Goal: Information Seeking & Learning: Learn about a topic

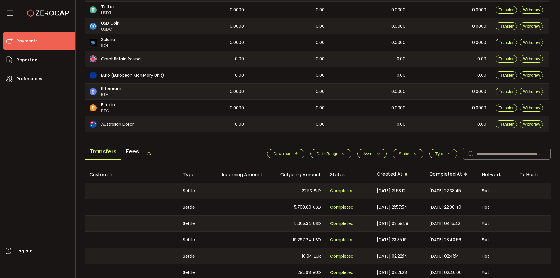
scroll to position [117, 0]
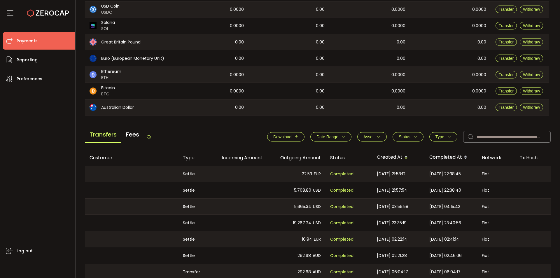
click at [133, 137] on span "Fees" at bounding box center [132, 135] width 22 height 16
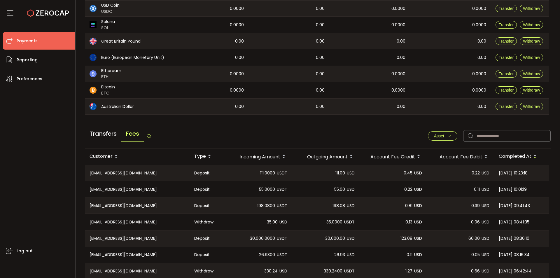
scroll to position [18, 0]
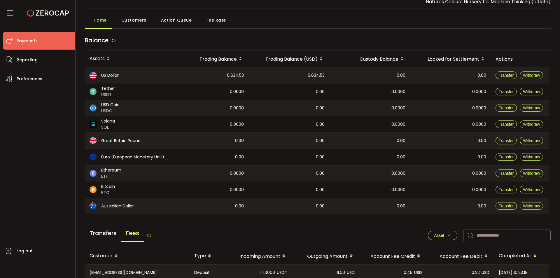
click at [210, 22] on span "Fee Rate" at bounding box center [217, 20] width 20 height 12
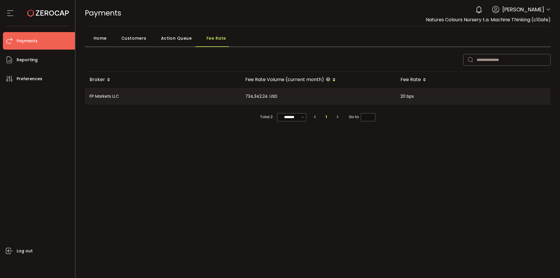
click at [99, 37] on span "Home" at bounding box center [100, 38] width 13 height 12
